Goal: Subscribe to service/newsletter

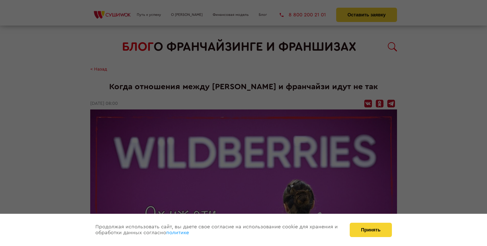
scroll to position [734, 0]
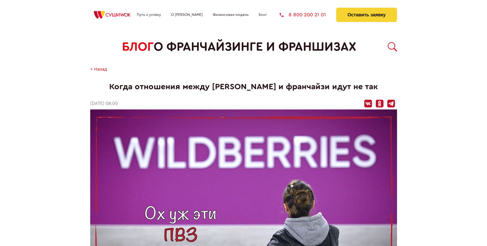
scroll to position [734, 0]
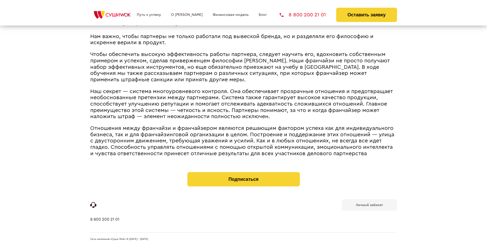
click at [369, 204] on b "Личный кабинет" at bounding box center [369, 204] width 27 height 3
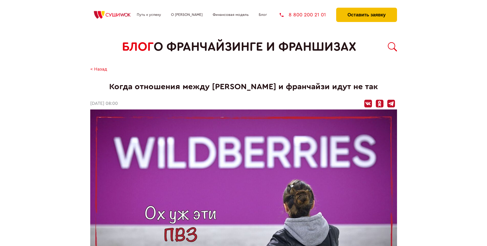
click at [366, 9] on button "Оставить заявку" at bounding box center [366, 15] width 61 height 14
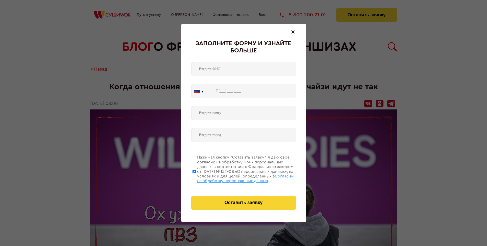
click at [237, 178] on span "Согласии на обработку персональных данных" at bounding box center [245, 178] width 97 height 9
click at [196, 178] on input "Нажимая кнопку “Оставить заявку”, я даю свое согласие на обработку моих персона…" at bounding box center [193, 171] width 3 height 41
checkbox input "false"
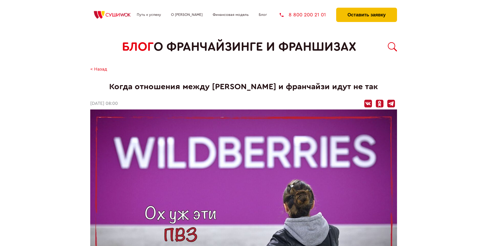
click at [366, 9] on button "Оставить заявку" at bounding box center [366, 15] width 61 height 14
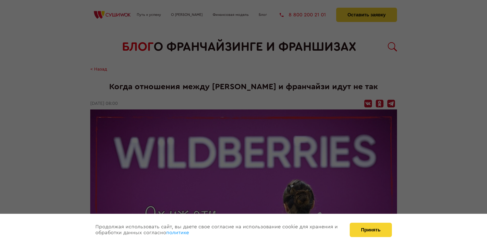
scroll to position [734, 0]
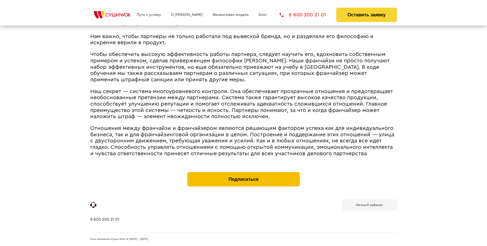
click at [243, 173] on button "Подписаться" at bounding box center [243, 179] width 112 height 14
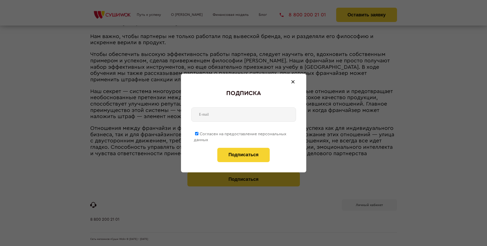
click at [240, 133] on span "Согласен на предоставление персональных данных" at bounding box center [240, 137] width 93 height 10
click at [198, 133] on input "Согласен на предоставление персональных данных" at bounding box center [196, 133] width 3 height 3
checkbox input "false"
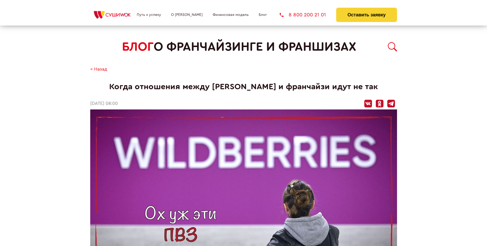
scroll to position [734, 0]
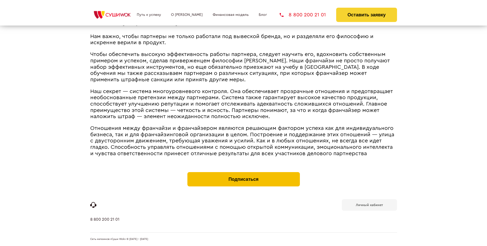
click at [243, 173] on button "Подписаться" at bounding box center [243, 179] width 112 height 14
